Goal: Task Accomplishment & Management: Manage account settings

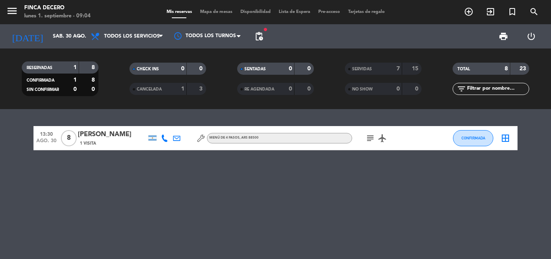
click at [371, 136] on icon "subject" at bounding box center [371, 138] width 10 height 10
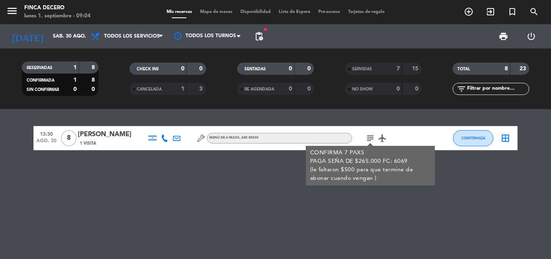
click at [371, 136] on icon "subject" at bounding box center [371, 138] width 10 height 10
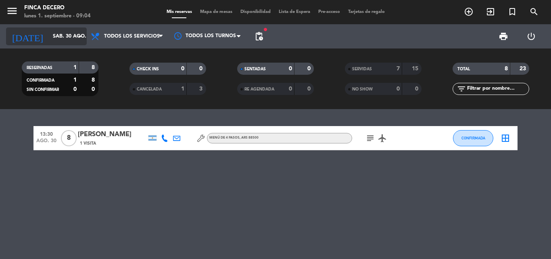
click at [58, 36] on input "sáb. 30 ago." at bounding box center [83, 36] width 68 height 14
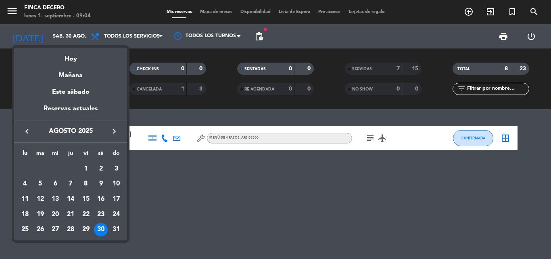
click at [120, 231] on div "31" at bounding box center [116, 230] width 14 height 14
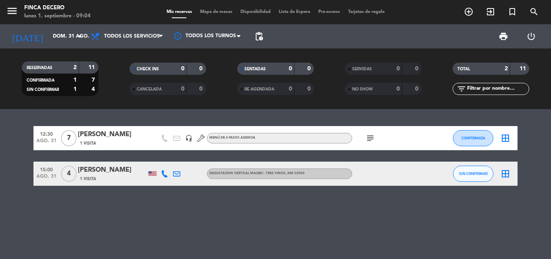
click at [107, 175] on div "1 Visita" at bounding box center [112, 178] width 69 height 7
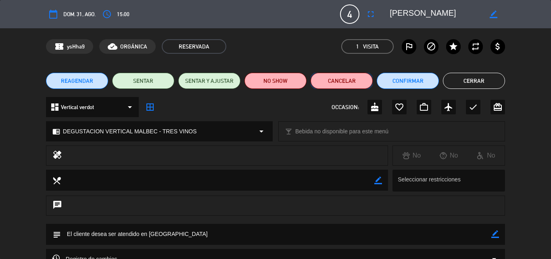
click at [345, 83] on button "Cancelar" at bounding box center [342, 81] width 62 height 16
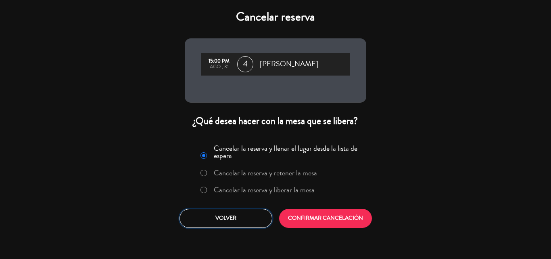
click at [252, 220] on button "Volver" at bounding box center [226, 218] width 93 height 19
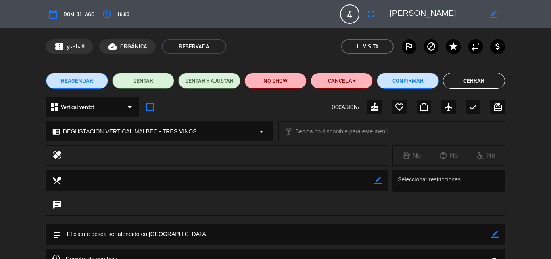
click at [486, 87] on button "Cerrar" at bounding box center [474, 81] width 62 height 16
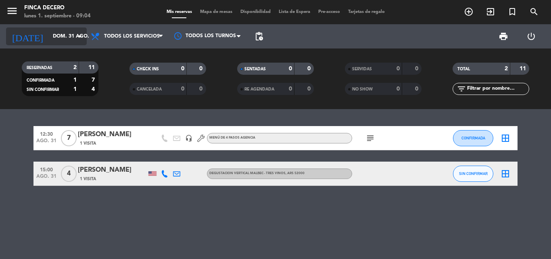
click at [61, 33] on input "dom. 31 ago." at bounding box center [83, 36] width 68 height 14
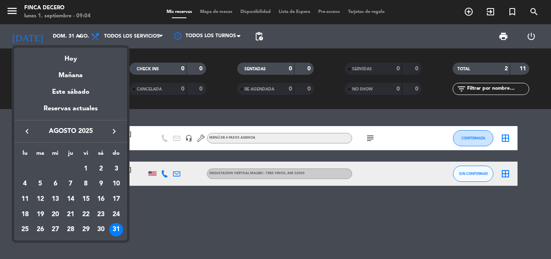
click at [256, 39] on div at bounding box center [275, 129] width 551 height 259
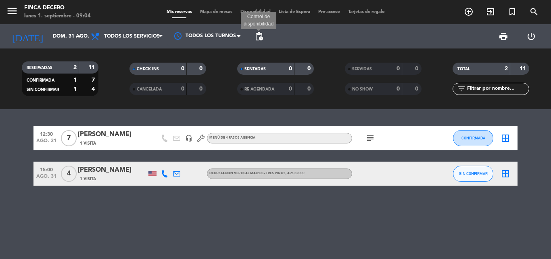
click at [257, 39] on span "pending_actions" at bounding box center [259, 36] width 10 height 10
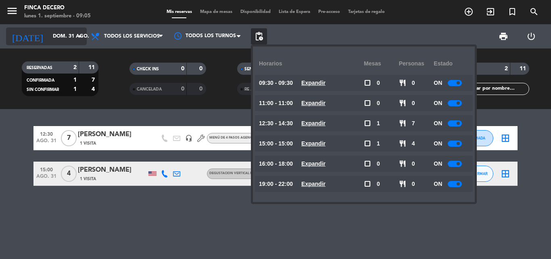
click at [49, 36] on input "dom. 31 ago." at bounding box center [83, 36] width 68 height 14
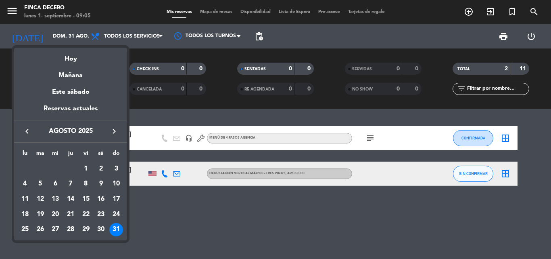
click at [113, 129] on icon "keyboard_arrow_right" at bounding box center [114, 131] width 10 height 10
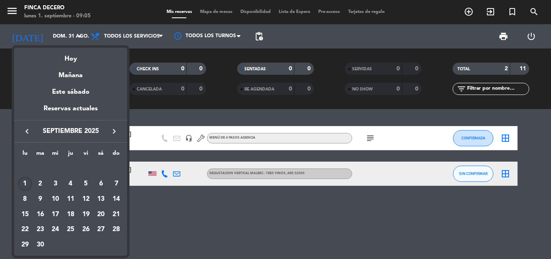
click at [28, 184] on div "1" at bounding box center [25, 184] width 14 height 14
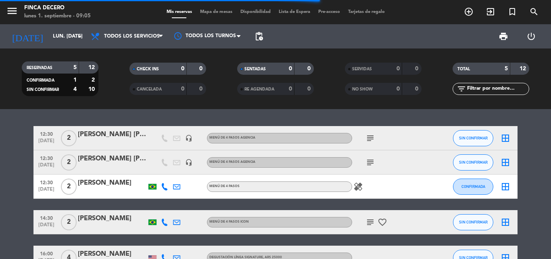
click at [369, 137] on icon "subject" at bounding box center [371, 138] width 10 height 10
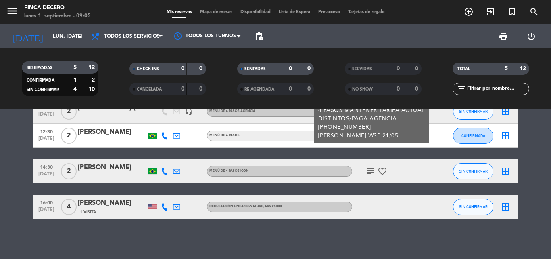
scroll to position [51, 0]
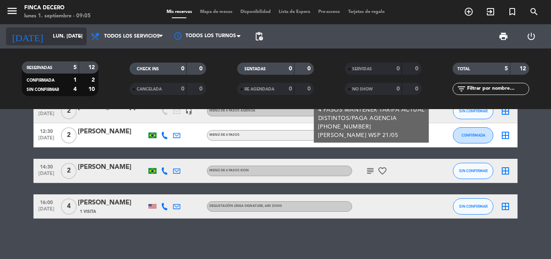
click at [63, 31] on input "lun. [DATE]" at bounding box center [83, 36] width 68 height 14
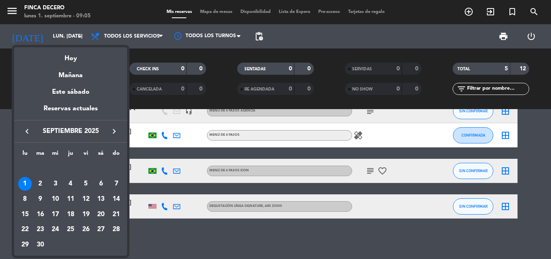
click at [23, 131] on icon "keyboard_arrow_left" at bounding box center [27, 131] width 10 height 10
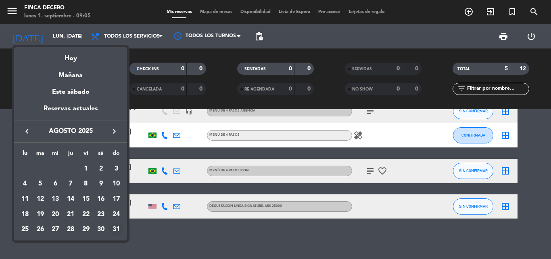
click at [119, 226] on div "31" at bounding box center [116, 229] width 14 height 14
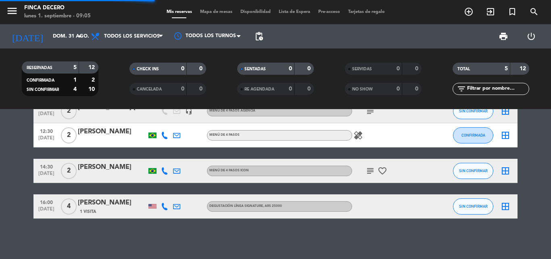
scroll to position [0, 0]
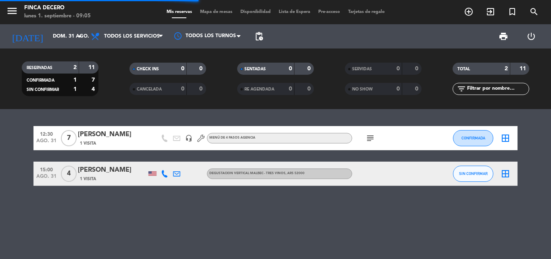
click at [118, 176] on div "1 Visita" at bounding box center [112, 178] width 69 height 7
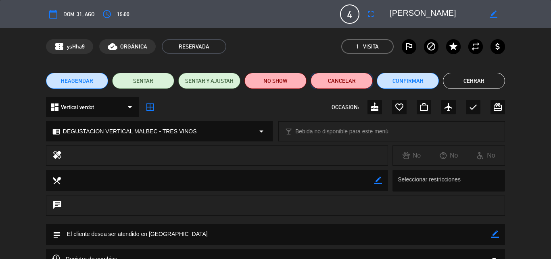
click at [348, 78] on button "Cancelar" at bounding box center [342, 81] width 62 height 16
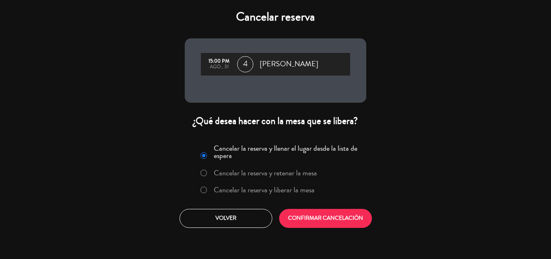
drag, startPoint x: 258, startPoint y: 191, endPoint x: 295, endPoint y: 202, distance: 39.3
click at [260, 191] on label "Cancelar la reserva y liberar la mesa" at bounding box center [264, 189] width 101 height 7
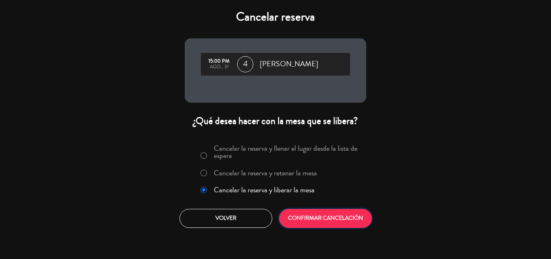
click at [312, 212] on button "CONFIRMAR CANCELACIÓN" at bounding box center [325, 218] width 93 height 19
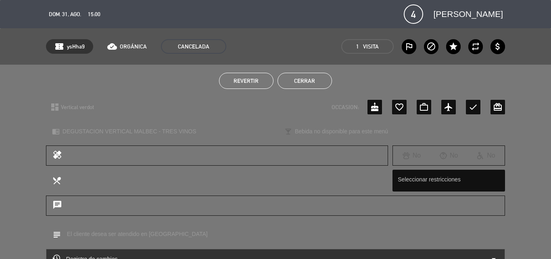
click at [292, 79] on button "Cerrar" at bounding box center [305, 81] width 54 height 16
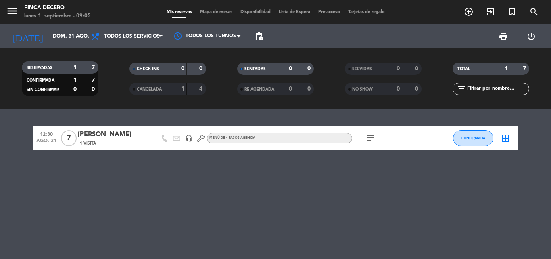
click at [103, 142] on div "1 Visita" at bounding box center [112, 143] width 69 height 7
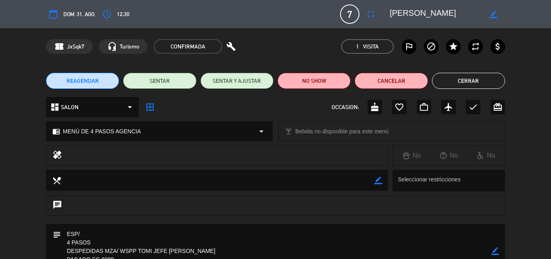
click at [462, 80] on button "Cerrar" at bounding box center [468, 81] width 73 height 16
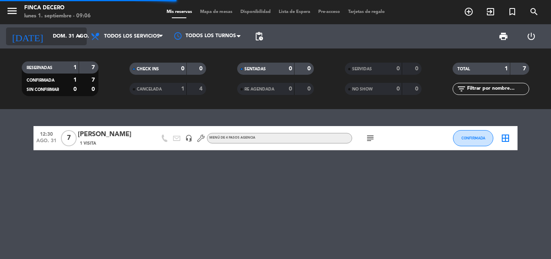
click at [49, 39] on input "dom. 31 ago." at bounding box center [83, 36] width 68 height 14
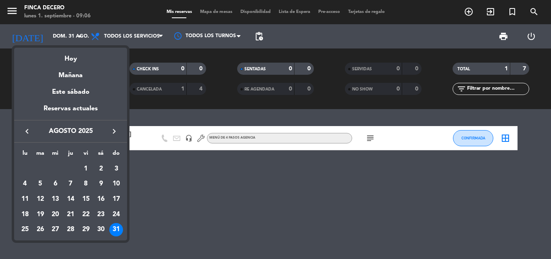
click at [115, 134] on icon "keyboard_arrow_right" at bounding box center [114, 131] width 10 height 10
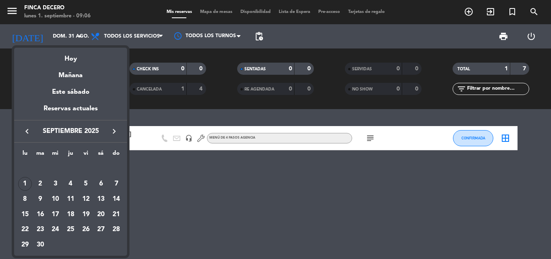
click at [20, 183] on div "1" at bounding box center [25, 184] width 14 height 14
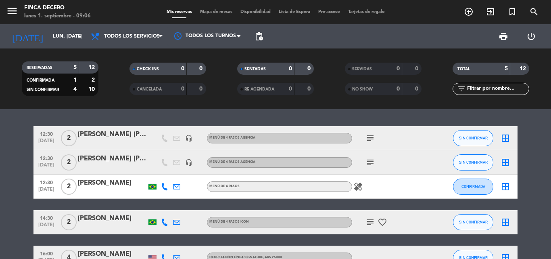
click at [357, 187] on icon "healing" at bounding box center [359, 187] width 10 height 10
click at [370, 140] on icon "subject" at bounding box center [371, 138] width 10 height 10
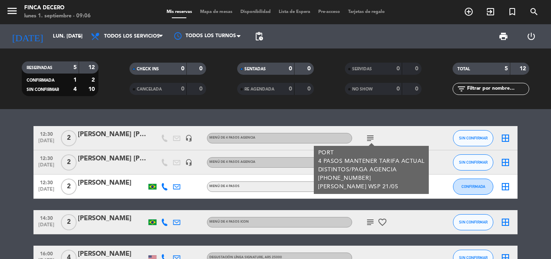
click at [370, 140] on icon "subject" at bounding box center [371, 138] width 10 height 10
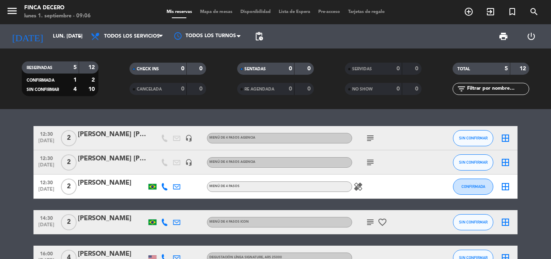
click at [3, 140] on bookings-row "12:30 [DATE] 2 [PERSON_NAME] [PERSON_NAME] FOMSECA headset_mic MENÚ DE 4 PASOS …" at bounding box center [275, 198] width 551 height 144
click at [61, 45] on div "[DATE] lun. [DATE] arrow_drop_down" at bounding box center [46, 36] width 81 height 18
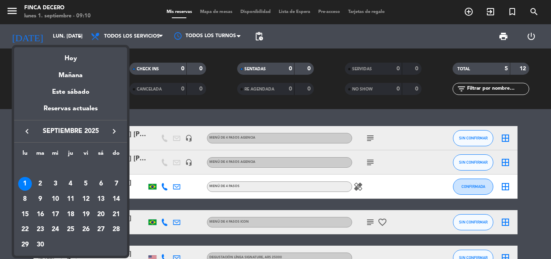
drag, startPoint x: 70, startPoint y: 56, endPoint x: 223, endPoint y: 74, distance: 154.1
click at [71, 56] on div "Hoy" at bounding box center [70, 55] width 113 height 17
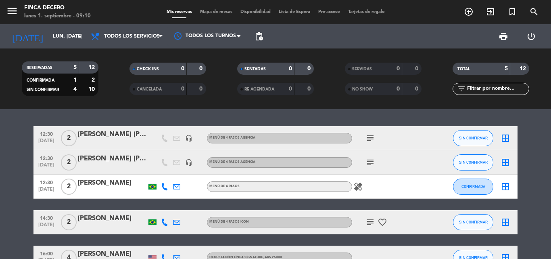
click at [260, 41] on span "pending_actions" at bounding box center [259, 36] width 16 height 16
click at [253, 34] on span "pending_actions" at bounding box center [259, 36] width 16 height 16
click at [252, 33] on span "pending_actions" at bounding box center [259, 36] width 16 height 16
click at [261, 39] on span "pending_actions" at bounding box center [259, 36] width 10 height 10
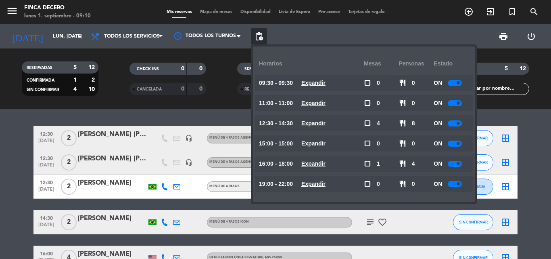
click at [451, 87] on div "ON" at bounding box center [451, 83] width 35 height 16
click at [451, 86] on div "ON" at bounding box center [451, 83] width 35 height 16
click at [454, 85] on div at bounding box center [455, 83] width 14 height 6
click at [460, 105] on div at bounding box center [455, 103] width 14 height 6
click at [457, 103] on div at bounding box center [455, 103] width 14 height 6
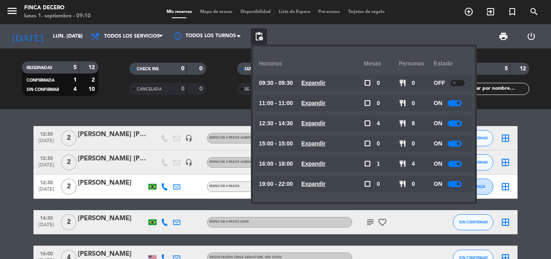
click at [457, 100] on div at bounding box center [455, 103] width 14 height 6
click at [457, 104] on div at bounding box center [455, 103] width 14 height 6
click at [460, 104] on span at bounding box center [458, 102] width 3 height 3
click at [459, 97] on div "ON" at bounding box center [451, 103] width 35 height 16
click at [459, 101] on div at bounding box center [455, 103] width 14 height 6
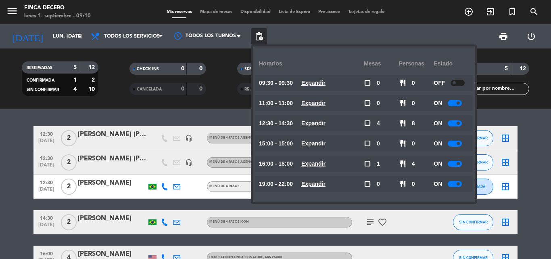
click at [460, 101] on div at bounding box center [455, 103] width 14 height 6
click at [460, 102] on span at bounding box center [458, 102] width 3 height 3
click at [456, 102] on div at bounding box center [455, 103] width 14 height 6
click at [458, 106] on div at bounding box center [455, 103] width 14 height 6
click at [459, 105] on div at bounding box center [455, 103] width 14 height 6
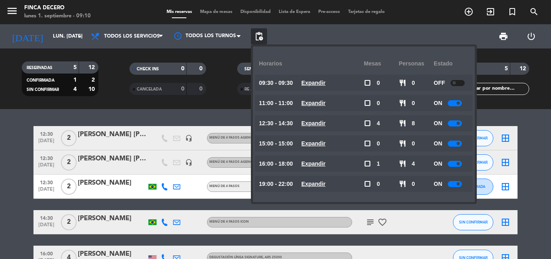
click at [459, 99] on div "ON" at bounding box center [451, 103] width 35 height 16
click at [459, 103] on span at bounding box center [458, 102] width 3 height 3
click at [455, 109] on div "ON" at bounding box center [451, 103] width 35 height 16
drag, startPoint x: 458, startPoint y: 107, endPoint x: 459, endPoint y: 101, distance: 5.4
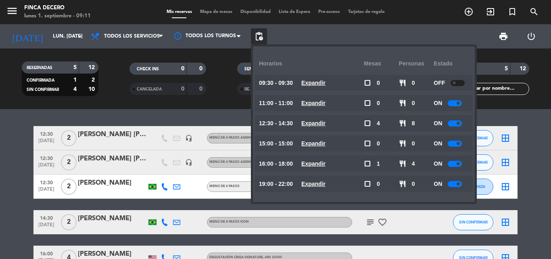
click at [458, 105] on div "ON" at bounding box center [451, 103] width 35 height 16
click at [458, 101] on div at bounding box center [455, 103] width 14 height 6
click at [446, 99] on div "ON" at bounding box center [451, 103] width 35 height 16
click at [458, 101] on div at bounding box center [455, 103] width 14 height 6
click at [456, 109] on div "OFF" at bounding box center [451, 103] width 35 height 16
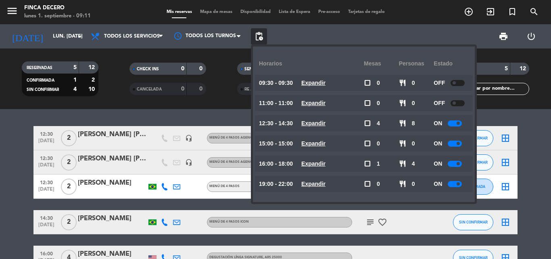
drag, startPoint x: 459, startPoint y: 119, endPoint x: 457, endPoint y: 137, distance: 18.3
click at [459, 119] on div "ON" at bounding box center [451, 123] width 35 height 16
drag, startPoint x: 457, startPoint y: 137, endPoint x: 459, endPoint y: 114, distance: 22.7
click at [458, 128] on div "Horarios Mesas personas Estado 09:30 - 09:30 Expandir check_box_outline_blank 0…" at bounding box center [364, 123] width 210 height 143
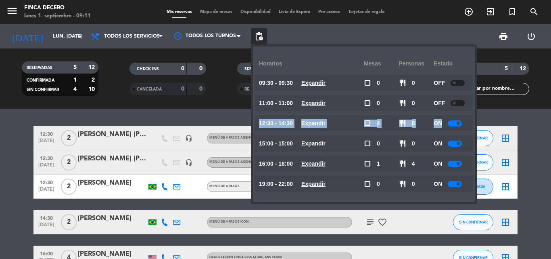
drag, startPoint x: 459, startPoint y: 114, endPoint x: 462, endPoint y: 124, distance: 9.8
click at [462, 124] on div "Horarios Mesas personas Estado 09:30 - 09:30 Expandir check_box_outline_blank 0…" at bounding box center [364, 123] width 210 height 143
click at [462, 124] on div at bounding box center [455, 123] width 14 height 6
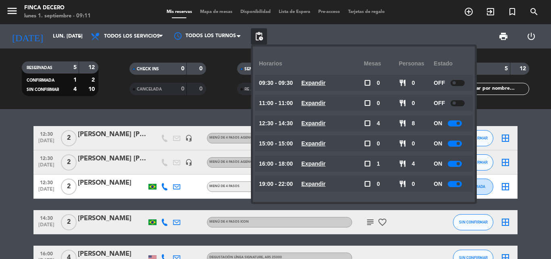
click at [460, 124] on span at bounding box center [458, 123] width 3 height 3
click at [457, 119] on div "ON" at bounding box center [451, 123] width 35 height 16
click at [456, 122] on div at bounding box center [455, 123] width 14 height 6
click at [459, 122] on span at bounding box center [458, 123] width 3 height 3
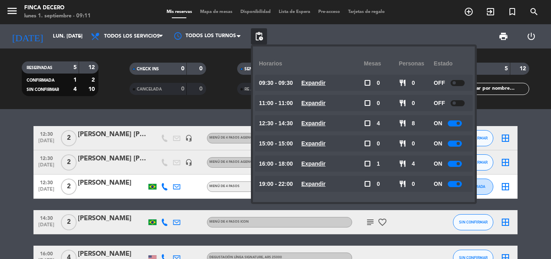
click at [458, 122] on span at bounding box center [458, 123] width 3 height 3
drag, startPoint x: 458, startPoint y: 124, endPoint x: 461, endPoint y: 130, distance: 6.7
click at [461, 125] on div at bounding box center [455, 123] width 14 height 6
click at [461, 130] on div "OFF" at bounding box center [451, 123] width 35 height 16
click at [458, 143] on span at bounding box center [458, 143] width 3 height 3
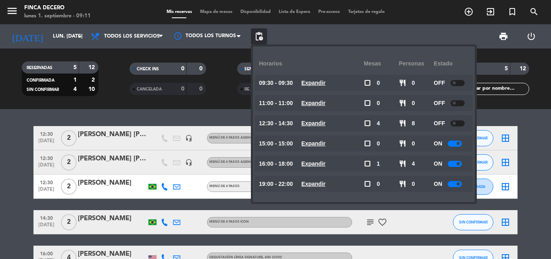
click at [458, 151] on div "ON" at bounding box center [451, 143] width 35 height 16
drag, startPoint x: 459, startPoint y: 151, endPoint x: 459, endPoint y: 135, distance: 15.8
click at [460, 142] on div "ON" at bounding box center [451, 143] width 35 height 16
click at [459, 135] on availability-row "12:30 - 14:30 Expandir check_box_outline_blank 4 restaurant 8 OFF" at bounding box center [364, 125] width 206 height 20
click at [460, 148] on div "ON" at bounding box center [451, 143] width 35 height 16
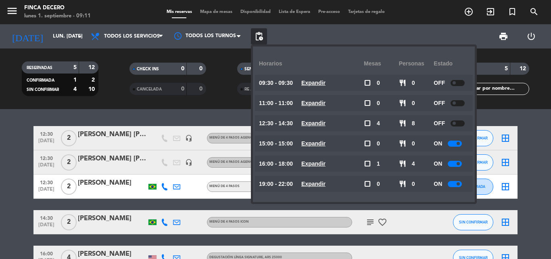
click at [459, 143] on span at bounding box center [458, 143] width 3 height 3
click at [453, 151] on div "ON" at bounding box center [451, 143] width 35 height 16
drag, startPoint x: 451, startPoint y: 134, endPoint x: 453, endPoint y: 139, distance: 4.9
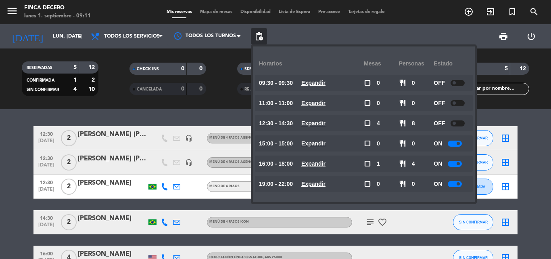
click at [451, 135] on div "Horarios Mesas personas Estado 09:30 - 09:30 Expandir check_box_outline_blank 0…" at bounding box center [364, 123] width 210 height 143
click at [464, 151] on div "ON" at bounding box center [451, 143] width 35 height 16
click at [460, 139] on div "ON" at bounding box center [451, 143] width 35 height 16
click at [460, 140] on div at bounding box center [455, 143] width 14 height 6
click at [460, 141] on div at bounding box center [455, 143] width 14 height 6
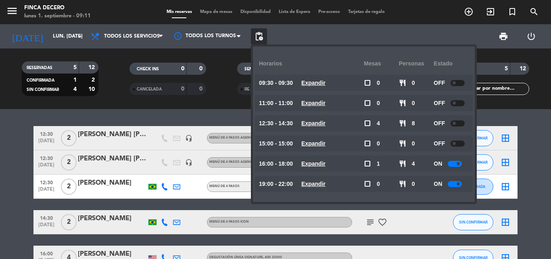
click at [456, 143] on span at bounding box center [454, 143] width 3 height 3
click at [456, 161] on div at bounding box center [455, 164] width 14 height 6
click at [457, 165] on div at bounding box center [455, 164] width 14 height 6
drag, startPoint x: 460, startPoint y: 165, endPoint x: 464, endPoint y: 162, distance: 5.3
click at [461, 165] on div at bounding box center [455, 164] width 14 height 6
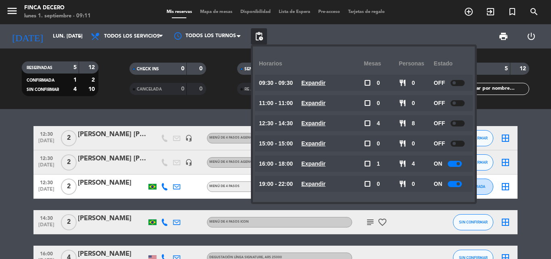
drag, startPoint x: 464, startPoint y: 157, endPoint x: 460, endPoint y: 159, distance: 5.1
click at [464, 157] on div "ON" at bounding box center [451, 163] width 35 height 16
click at [457, 162] on div at bounding box center [455, 164] width 14 height 6
click at [458, 166] on div at bounding box center [455, 164] width 14 height 6
drag, startPoint x: 459, startPoint y: 167, endPoint x: 460, endPoint y: 163, distance: 4.1
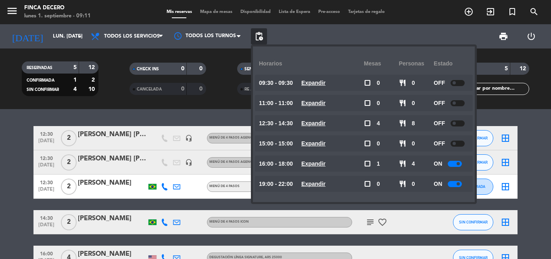
click at [460, 166] on div "ON" at bounding box center [451, 163] width 35 height 16
click at [460, 163] on span at bounding box center [458, 163] width 3 height 3
click at [460, 165] on span at bounding box center [458, 163] width 3 height 3
click at [458, 163] on div at bounding box center [458, 164] width 14 height 6
drag, startPoint x: 0, startPoint y: 137, endPoint x: 5, endPoint y: 158, distance: 21.6
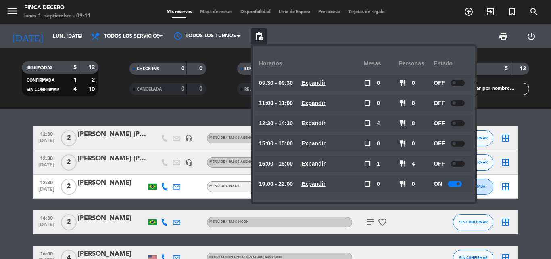
click at [5, 158] on bookings-row "12:30 [DATE] 2 [PERSON_NAME] [PERSON_NAME] FOMSECA headset_mic MENÚ DE 4 PASOS …" at bounding box center [275, 198] width 551 height 144
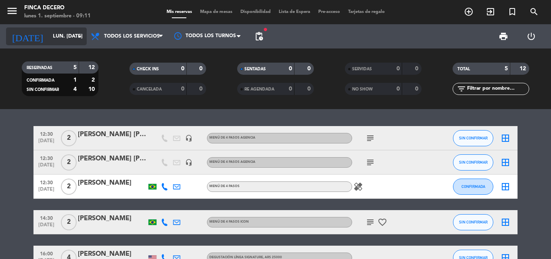
click at [66, 37] on input "lun. [DATE]" at bounding box center [83, 36] width 68 height 14
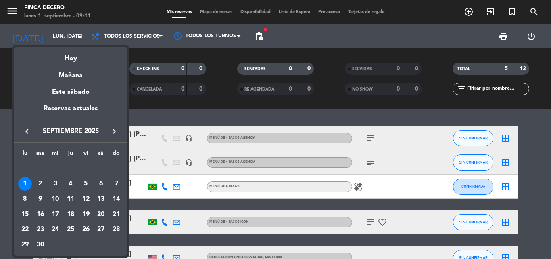
click at [115, 130] on icon "keyboard_arrow_right" at bounding box center [114, 131] width 10 height 10
click at [53, 230] on div "22" at bounding box center [55, 229] width 14 height 14
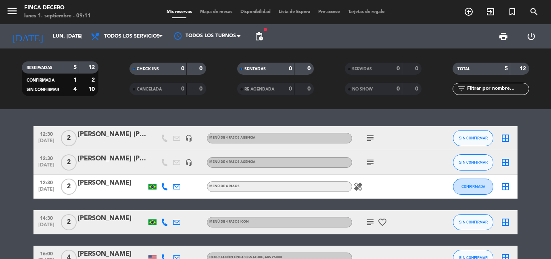
type input "mié. [DATE]"
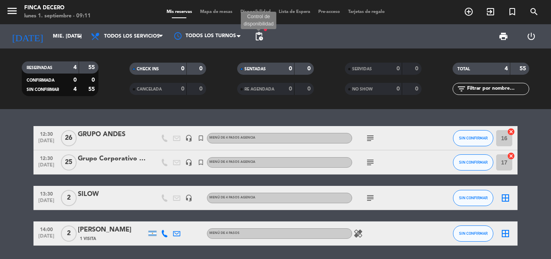
click at [259, 35] on span "pending_actions" at bounding box center [259, 36] width 10 height 10
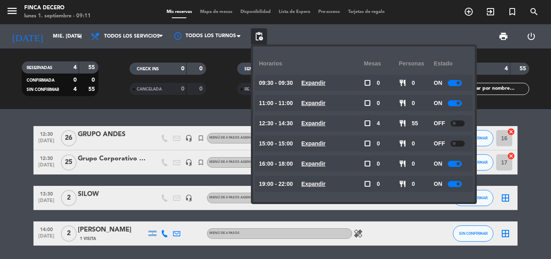
click at [17, 211] on bookings-row "12:30 [DATE] GRUPO ANDES headset_mic turned_in_not MENÚ DE 4 PASOS AGENCIA subj…" at bounding box center [275, 185] width 551 height 119
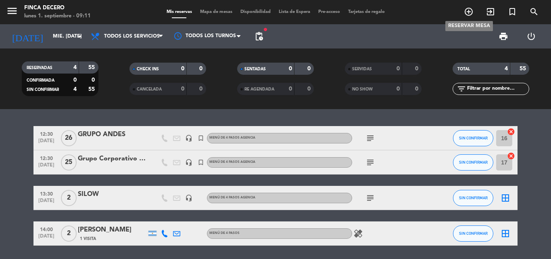
click at [465, 12] on icon "add_circle_outline" at bounding box center [469, 12] width 10 height 10
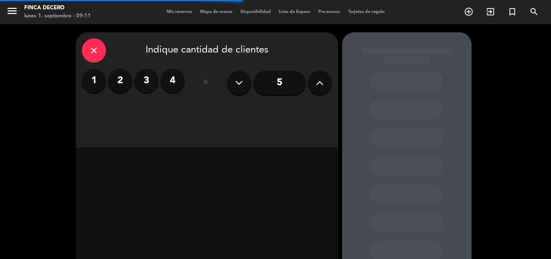
click at [115, 74] on label "2" at bounding box center [120, 81] width 24 height 24
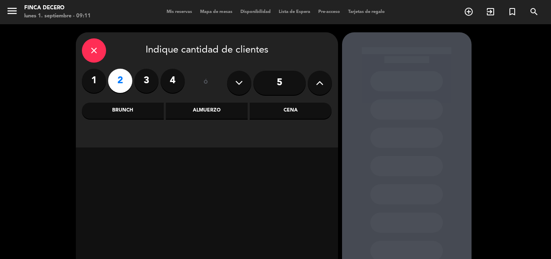
click at [149, 104] on div "Brunch" at bounding box center [123, 111] width 82 height 16
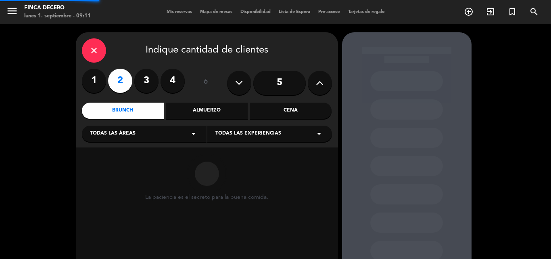
click at [141, 134] on div "Todas las áreas arrow_drop_down" at bounding box center [144, 134] width 125 height 16
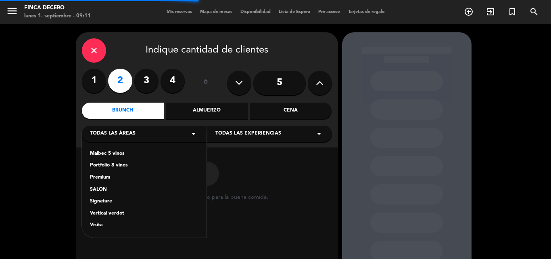
click at [100, 190] on div "SALON" at bounding box center [144, 190] width 109 height 8
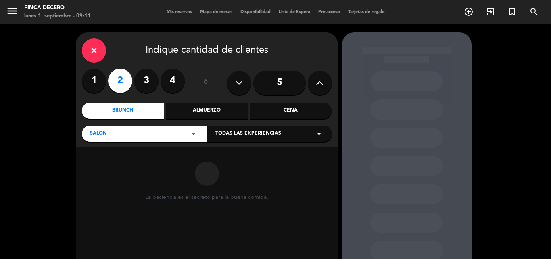
click at [261, 134] on span "Todas las experiencias" at bounding box center [249, 134] width 66 height 8
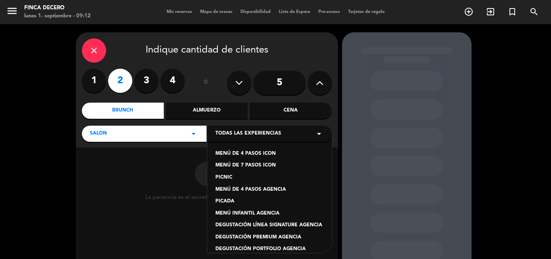
scroll to position [40, 0]
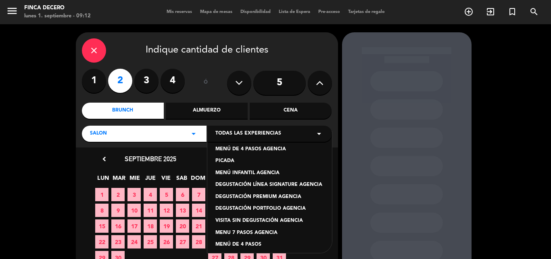
click at [299, 188] on div "DEGUSTACIÓN LÍNEA SIGNATURE AGENCIA" at bounding box center [270, 185] width 109 height 8
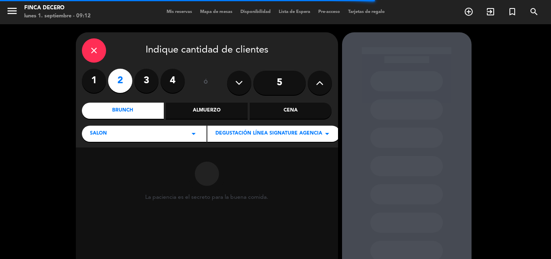
click at [171, 129] on div "SALON arrow_drop_down" at bounding box center [144, 134] width 125 height 16
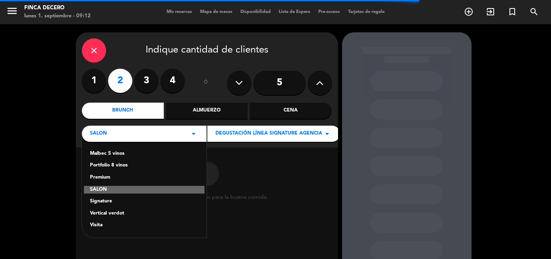
click at [104, 203] on div "Signature" at bounding box center [144, 201] width 109 height 8
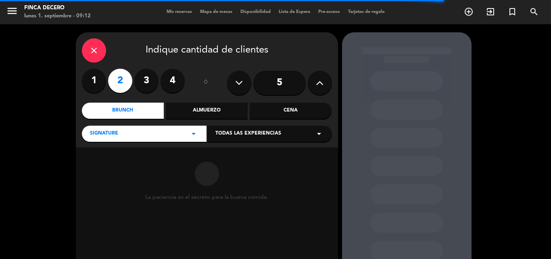
click at [253, 130] on span "Todas las experiencias" at bounding box center [249, 134] width 66 height 8
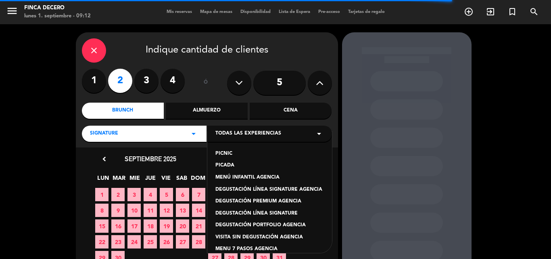
click at [303, 193] on div "DEGUSTACIÓN LÍNEA SIGNATURE AGENCIA" at bounding box center [270, 190] width 109 height 8
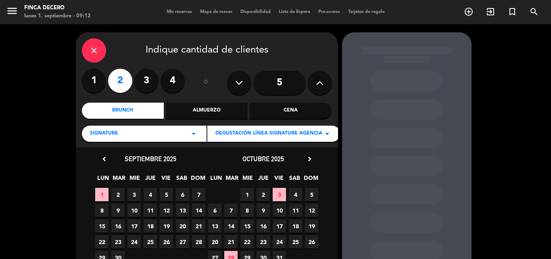
click at [252, 245] on span "22" at bounding box center [247, 241] width 13 height 13
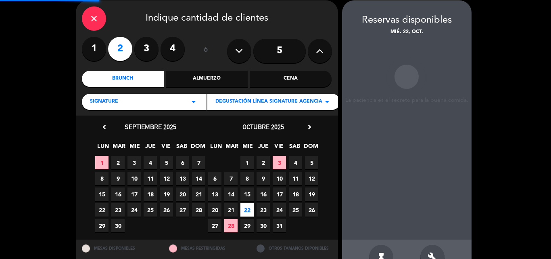
scroll to position [32, 0]
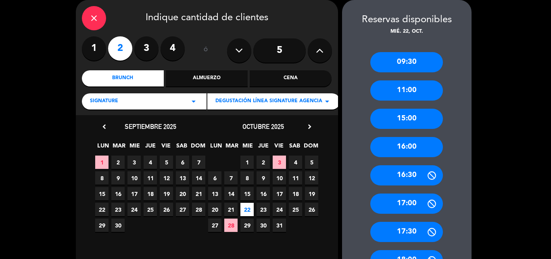
click at [409, 90] on div "11:00" at bounding box center [407, 90] width 73 height 20
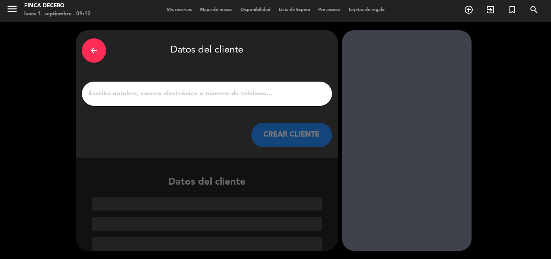
click at [177, 84] on div at bounding box center [207, 94] width 250 height 24
click at [177, 85] on div at bounding box center [207, 94] width 250 height 24
click at [196, 94] on input "1" at bounding box center [207, 93] width 238 height 11
paste input "[PERSON_NAME] y [PERSON_NAME]"
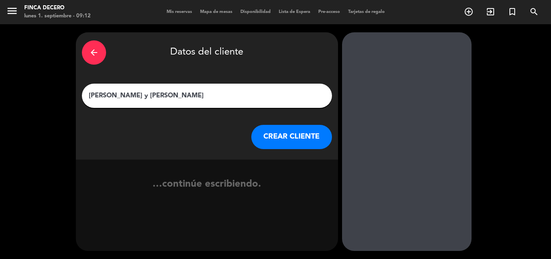
type input "[PERSON_NAME] y [PERSON_NAME]"
click at [274, 132] on button "CREAR CLIENTE" at bounding box center [291, 137] width 81 height 24
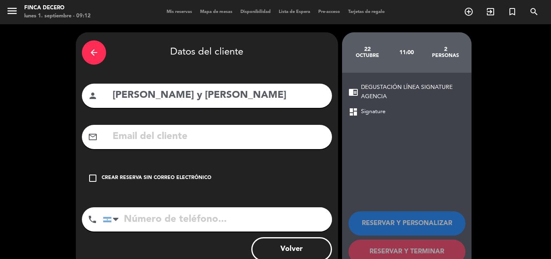
click at [130, 181] on div "Crear reserva sin correo electrónico" at bounding box center [157, 178] width 110 height 8
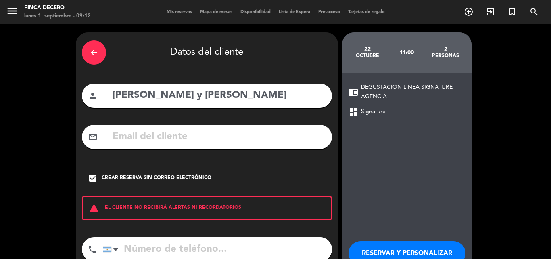
click at [370, 244] on button "RESERVAR Y PERSONALIZAR" at bounding box center [407, 253] width 117 height 24
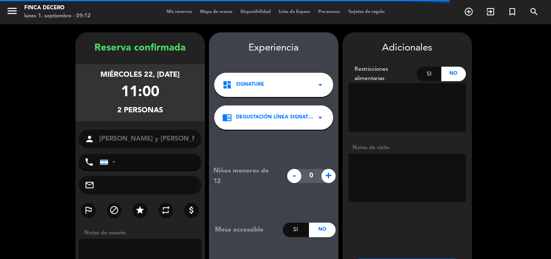
scroll to position [32, 0]
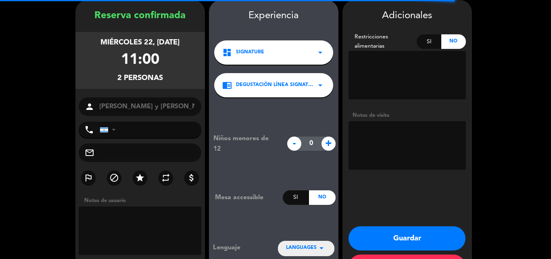
click at [402, 153] on textarea at bounding box center [407, 145] width 117 height 48
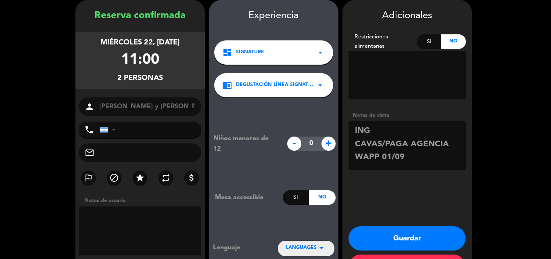
scroll to position [6, 0]
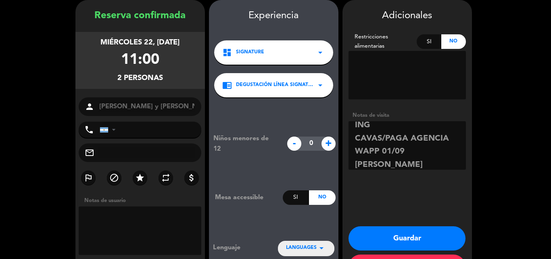
click at [420, 129] on textarea at bounding box center [407, 145] width 117 height 48
paste textarea "[PERSON_NAME]: no come mariscos (no es alérgica). Si tiene alergia a las [PERSO…"
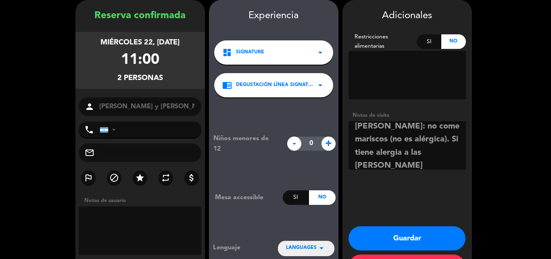
scroll to position [57, 0]
type textarea "ING [PERSON_NAME]: no come mariscos (no es alérgica). Si tiene alergia a las [P…"
click at [405, 231] on button "Guardar" at bounding box center [407, 238] width 117 height 24
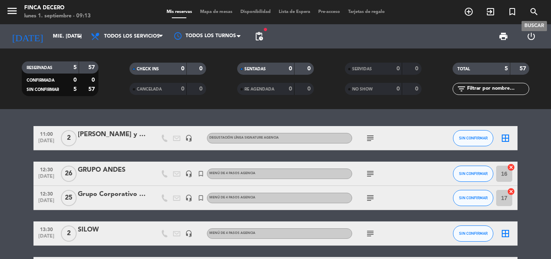
click at [532, 17] on span "search" at bounding box center [535, 12] width 22 height 14
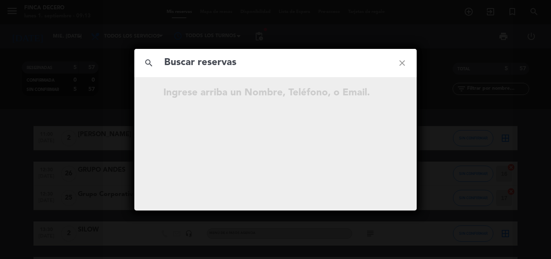
click at [198, 68] on input "text" at bounding box center [275, 62] width 224 height 17
type input "[PERSON_NAME]"
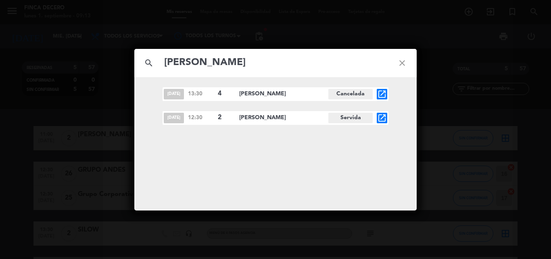
drag, startPoint x: 236, startPoint y: 177, endPoint x: 239, endPoint y: 182, distance: 5.8
drag, startPoint x: 239, startPoint y: 182, endPoint x: 220, endPoint y: 156, distance: 31.7
click at [220, 156] on div "[DATE] 13:30 4 [PERSON_NAME] open_in_new [DATE] 12:30 2 [PERSON_NAME] Servida o…" at bounding box center [275, 143] width 283 height 133
click at [0, 98] on div "search [PERSON_NAME] close [DATE] 13:30 4 [PERSON_NAME] open_in_new [DATE] 12:3…" at bounding box center [275, 129] width 551 height 259
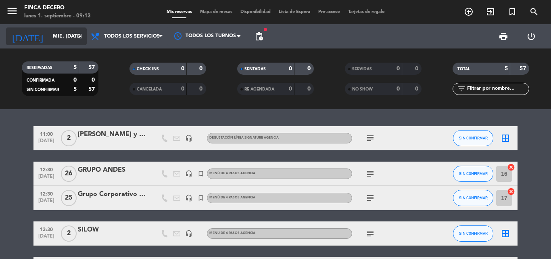
click at [52, 35] on input "mié. [DATE]" at bounding box center [83, 36] width 68 height 14
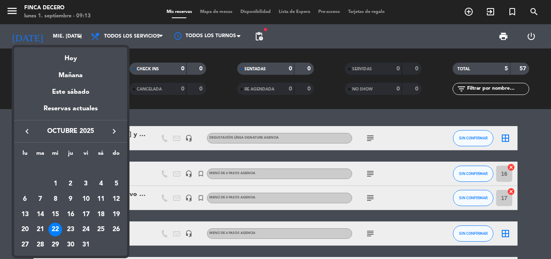
click at [32, 133] on button "keyboard_arrow_left" at bounding box center [27, 131] width 15 height 10
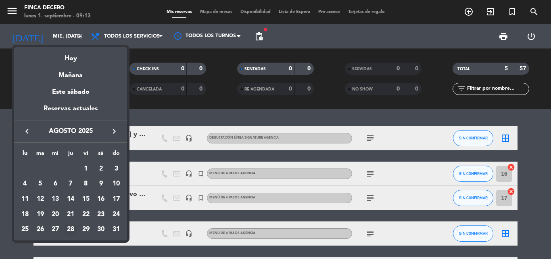
click at [70, 228] on div "28" at bounding box center [71, 229] width 14 height 14
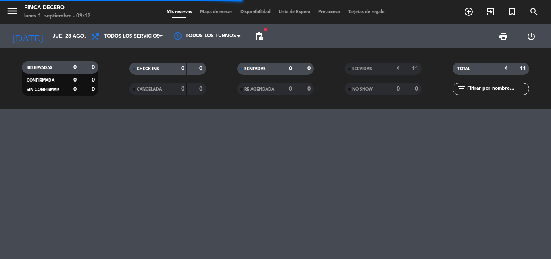
click at [385, 69] on div "4" at bounding box center [392, 68] width 16 height 9
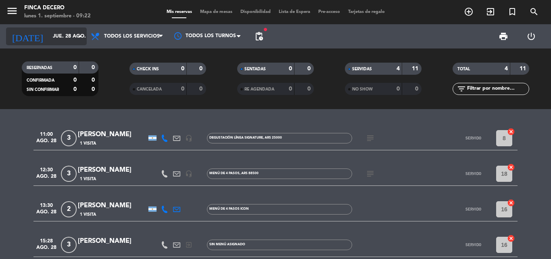
click at [69, 35] on input "jue. 28 ago." at bounding box center [83, 36] width 68 height 14
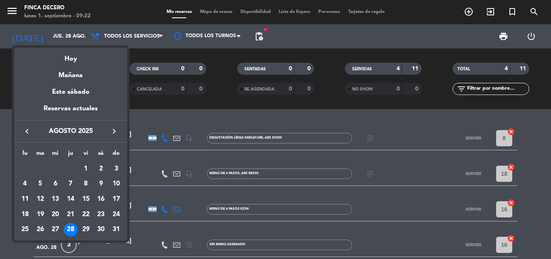
click at [112, 129] on icon "keyboard_arrow_right" at bounding box center [114, 131] width 10 height 10
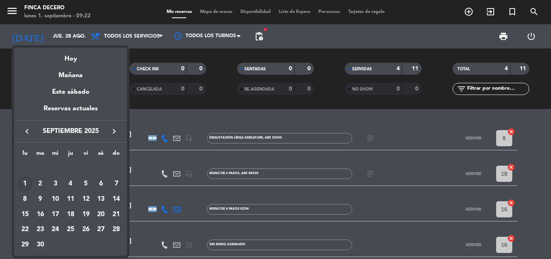
click at [25, 184] on div "1" at bounding box center [25, 184] width 14 height 14
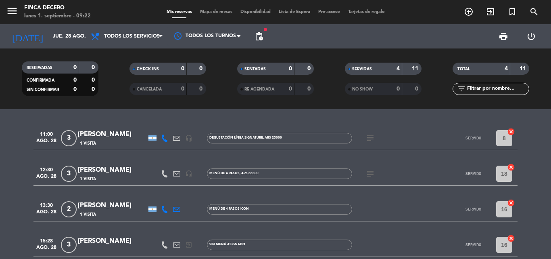
type input "lun. [DATE]"
